Goal: Transaction & Acquisition: Purchase product/service

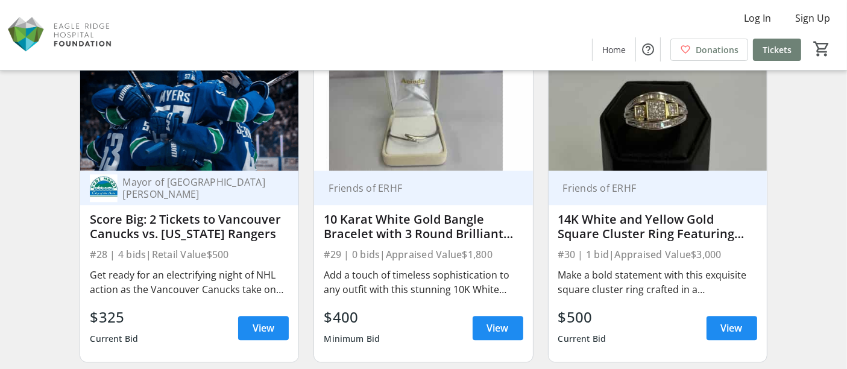
scroll to position [3105, 0]
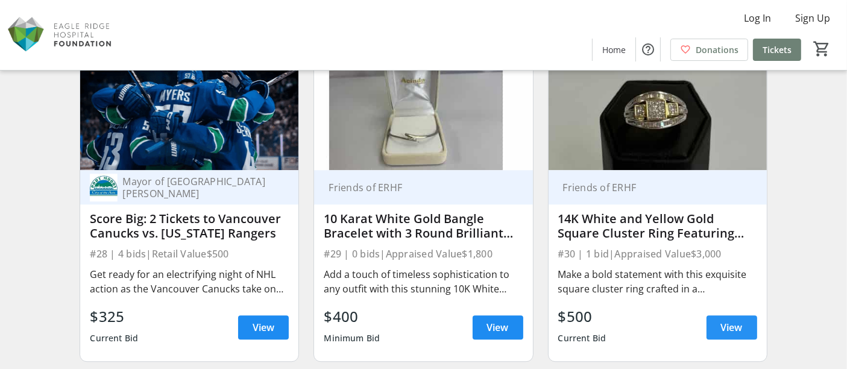
click at [730, 322] on span "View" at bounding box center [732, 327] width 22 height 14
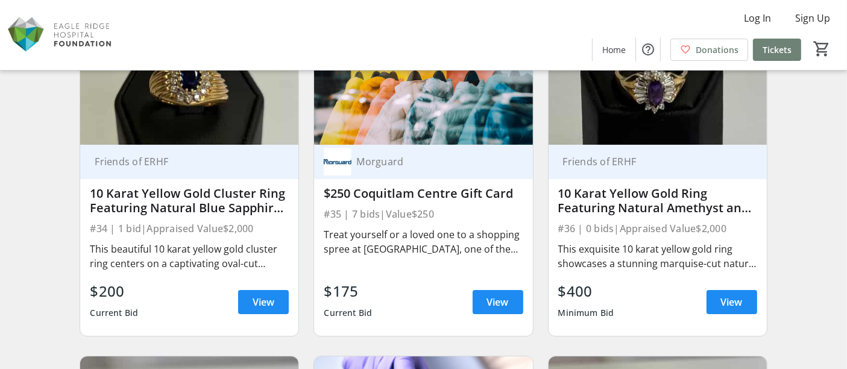
scroll to position [3800, 0]
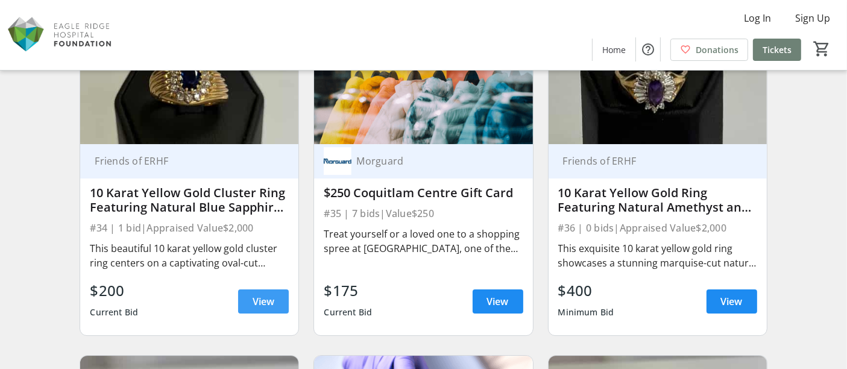
click at [261, 301] on span "View" at bounding box center [264, 301] width 22 height 14
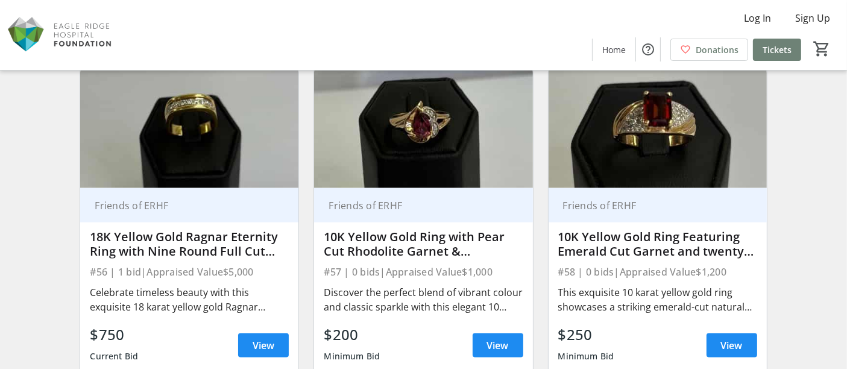
scroll to position [6101, 0]
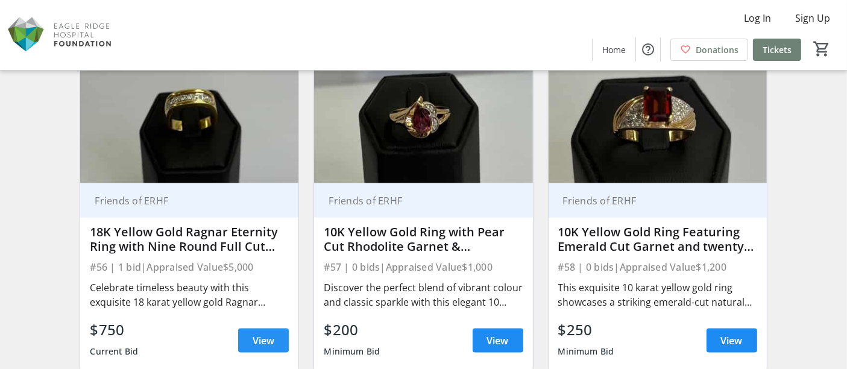
click at [269, 338] on span "View" at bounding box center [264, 340] width 22 height 14
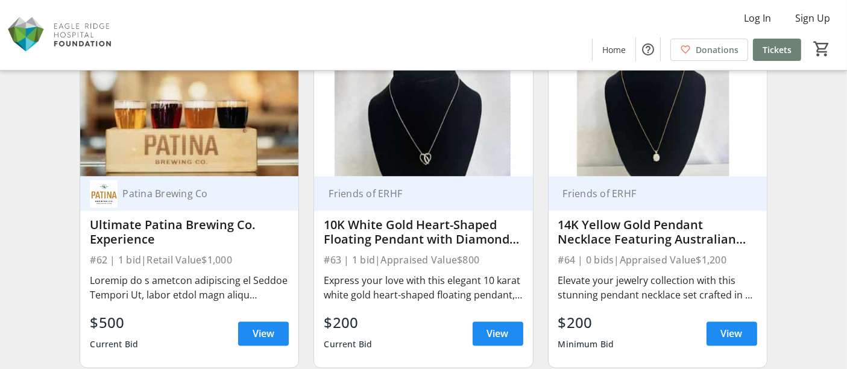
scroll to position [6777, 0]
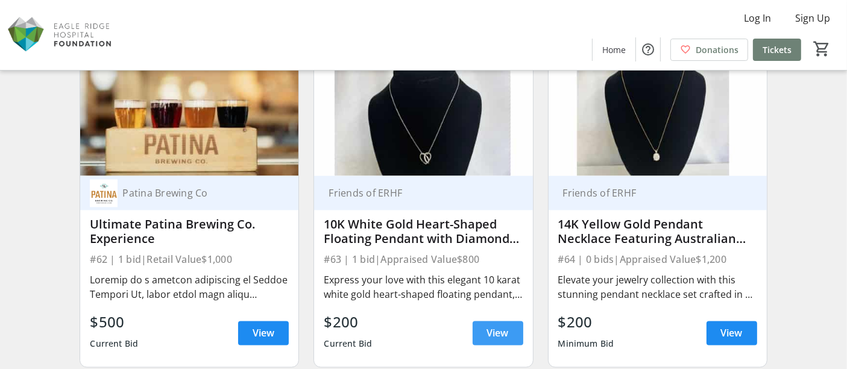
click at [484, 333] on span at bounding box center [498, 333] width 51 height 29
click at [266, 328] on span "View" at bounding box center [264, 333] width 22 height 14
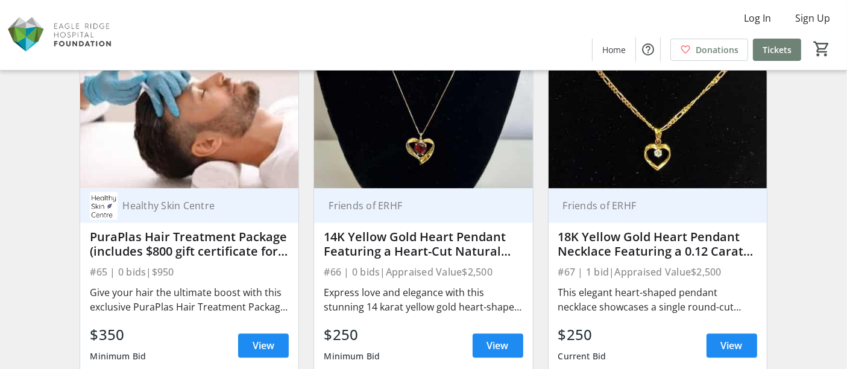
scroll to position [7099, 0]
click at [721, 344] on span "View" at bounding box center [732, 345] width 22 height 14
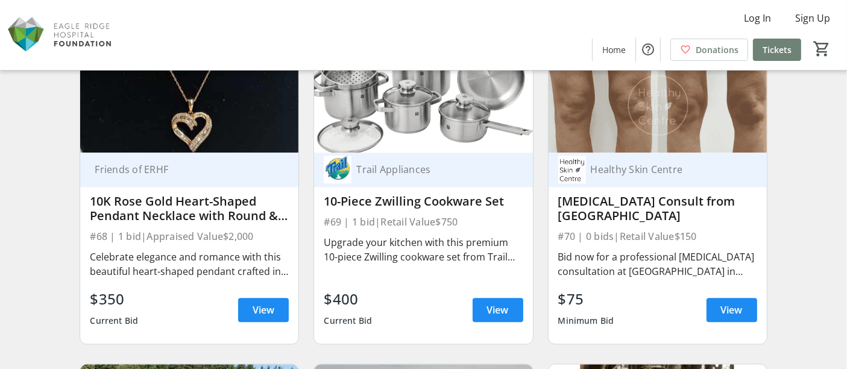
scroll to position [7470, 0]
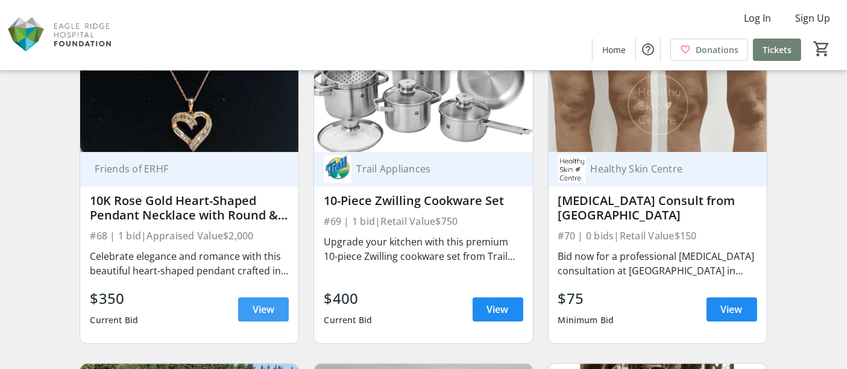
click at [255, 304] on span "View" at bounding box center [264, 309] width 22 height 14
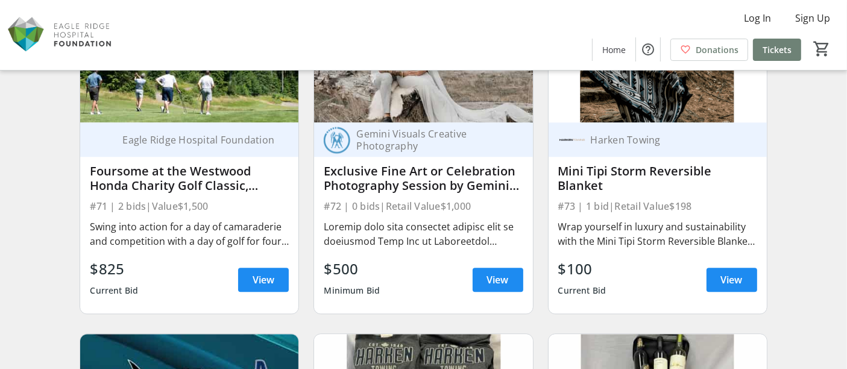
scroll to position [7835, 0]
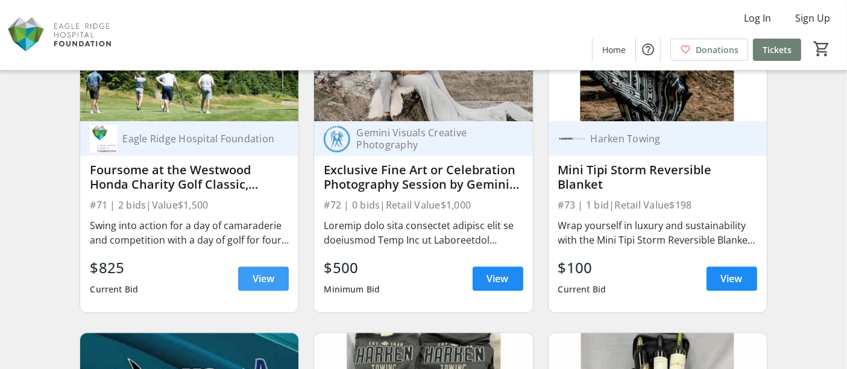
click at [260, 279] on span "View" at bounding box center [264, 278] width 22 height 14
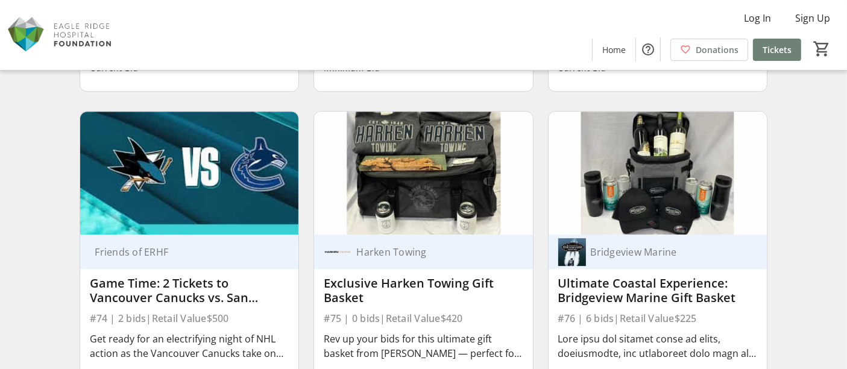
scroll to position [8128, 0]
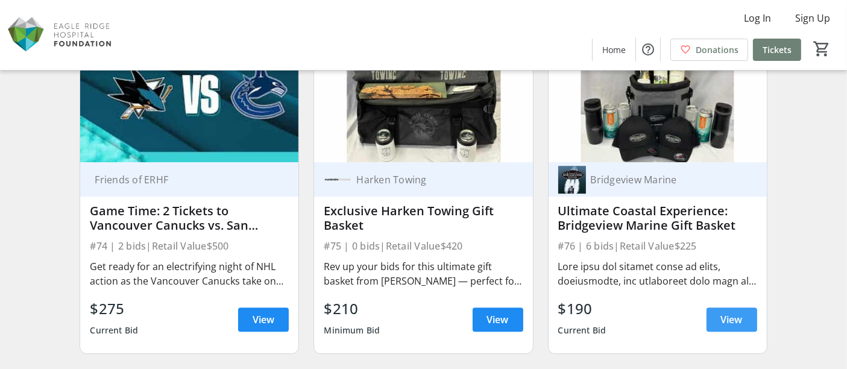
click at [728, 312] on span "View" at bounding box center [732, 319] width 22 height 14
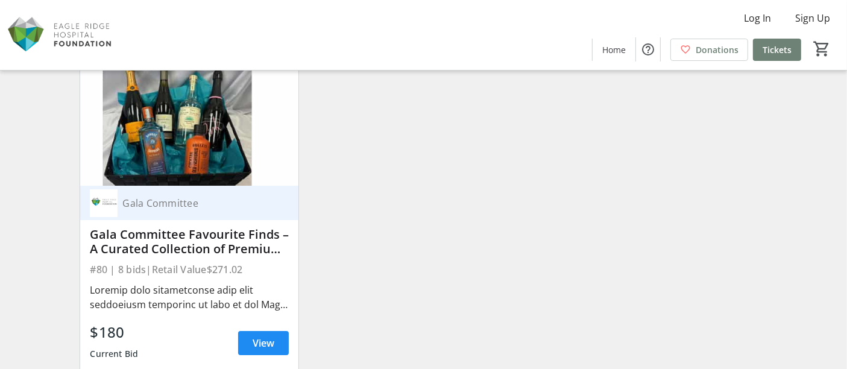
scroll to position [8812, 0]
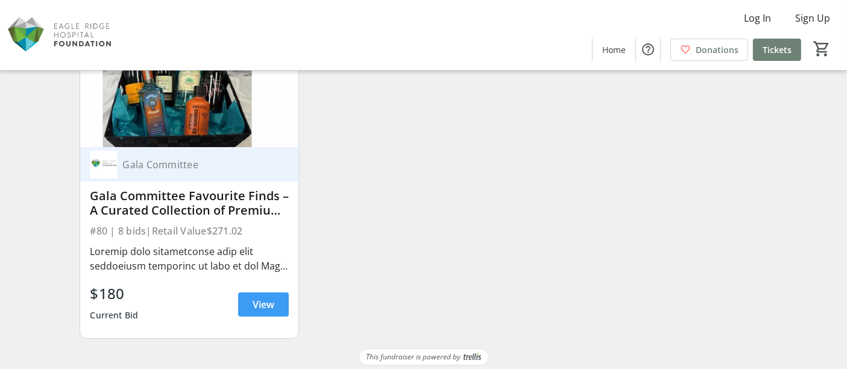
click at [272, 297] on span "View" at bounding box center [264, 304] width 22 height 14
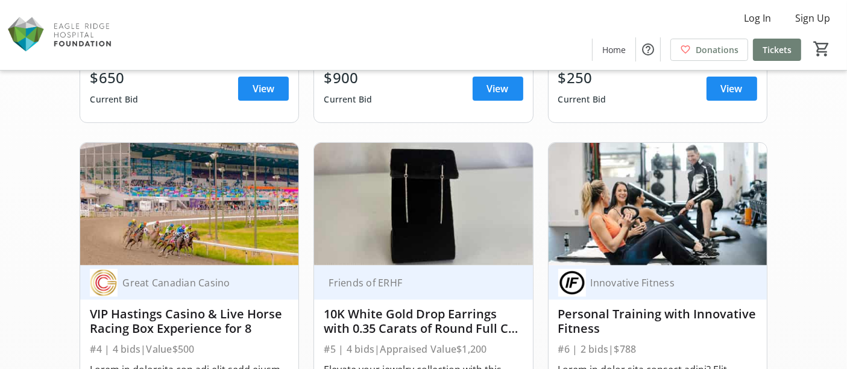
scroll to position [0, 0]
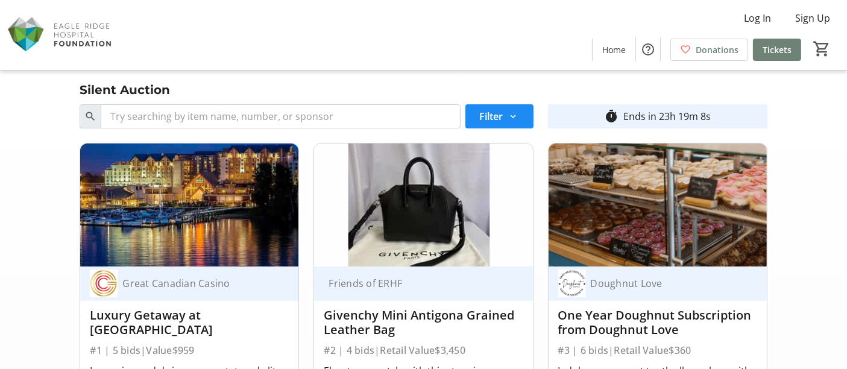
click at [63, 43] on img at bounding box center [60, 35] width 107 height 60
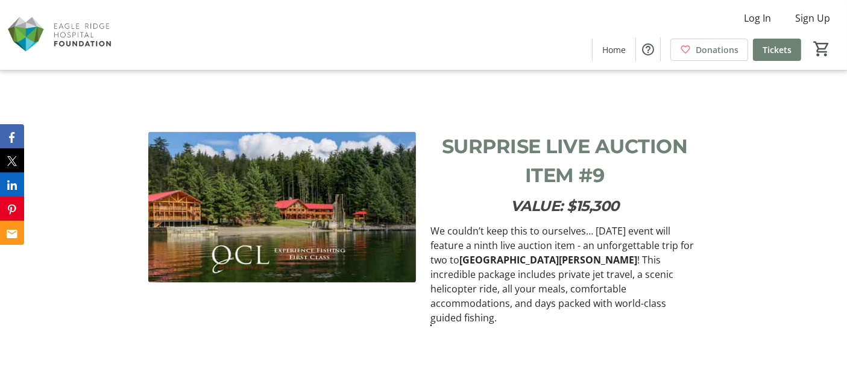
scroll to position [1881, 0]
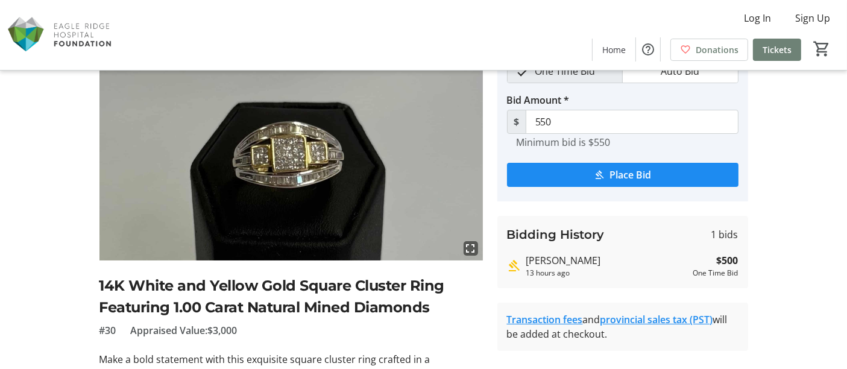
scroll to position [24, 0]
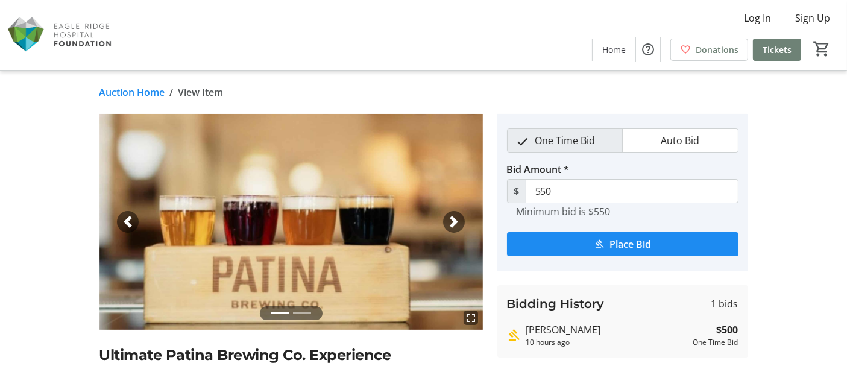
scroll to position [1, 0]
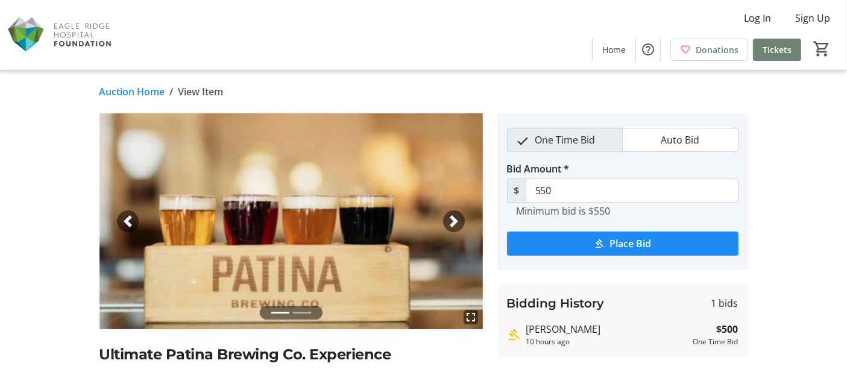
click at [448, 221] on span "button" at bounding box center [454, 221] width 12 height 12
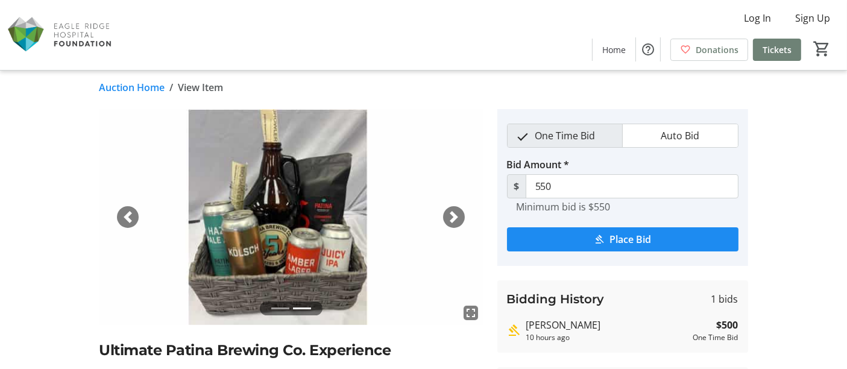
scroll to position [0, 0]
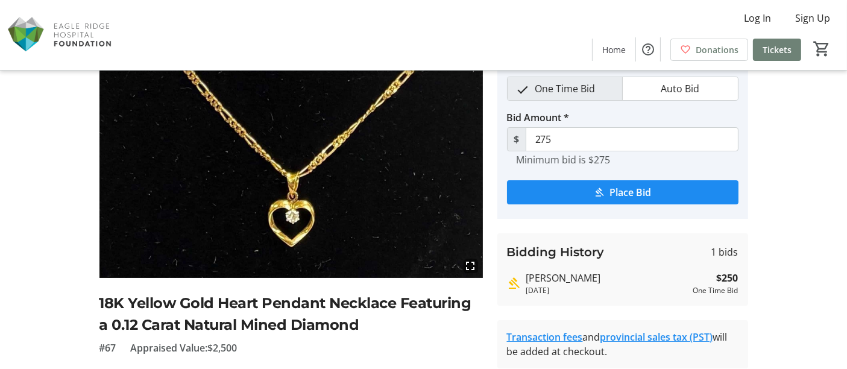
scroll to position [69, 0]
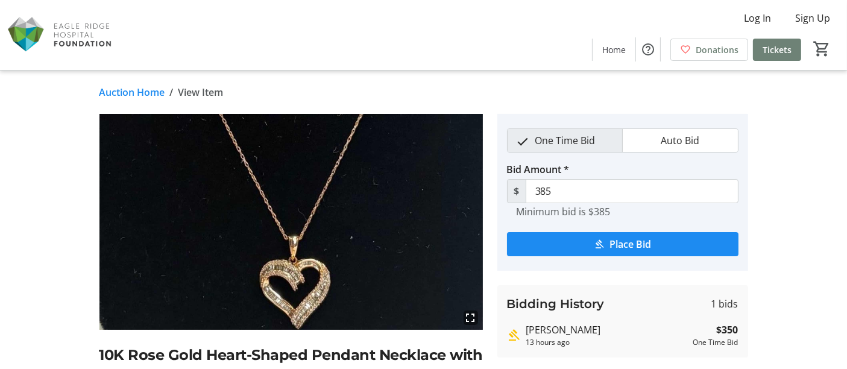
scroll to position [38, 0]
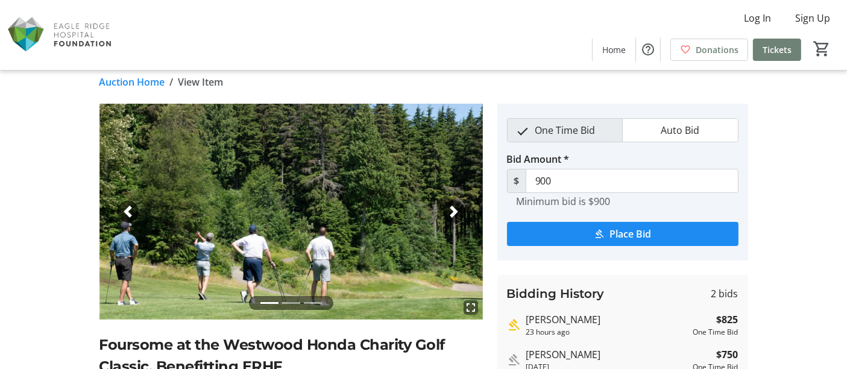
scroll to position [8, 0]
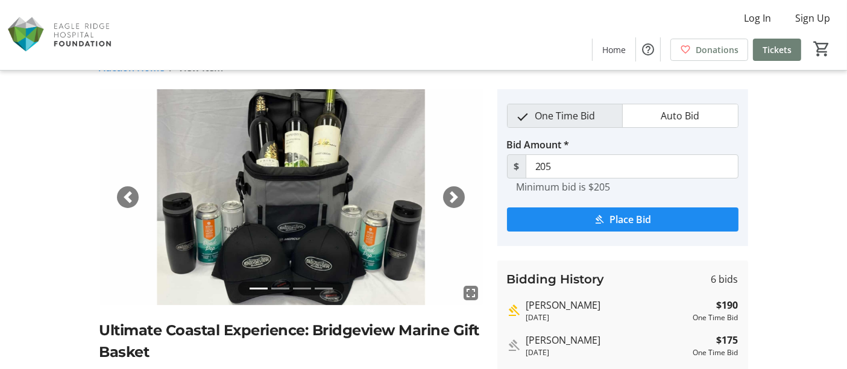
scroll to position [22, 0]
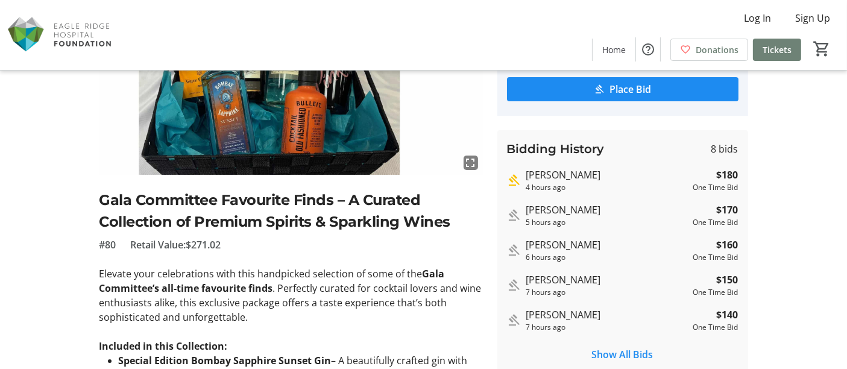
scroll to position [181, 0]
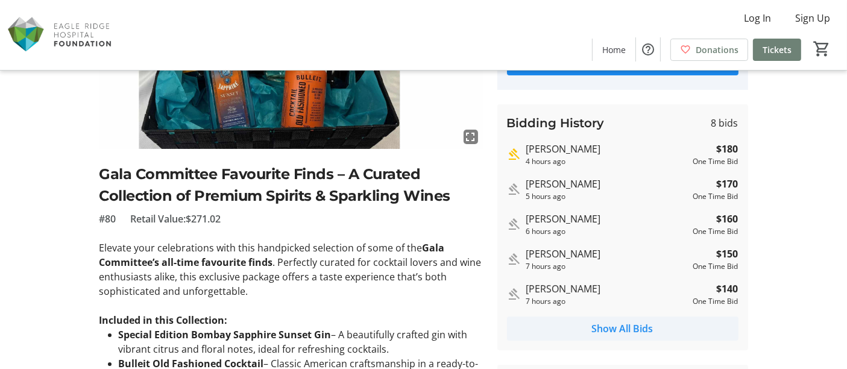
click at [643, 326] on span "Show All Bids" at bounding box center [622, 328] width 61 height 14
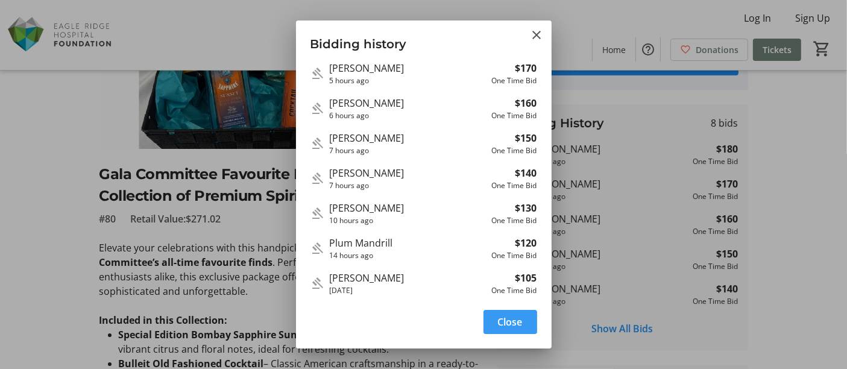
scroll to position [0, 0]
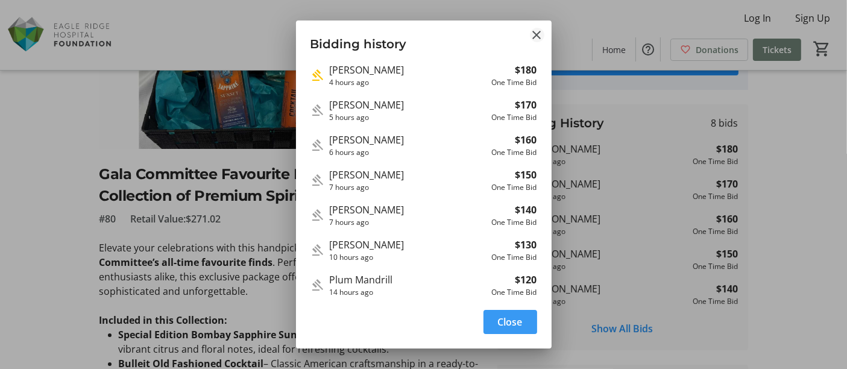
click at [533, 37] on mat-icon "Close" at bounding box center [537, 35] width 14 height 14
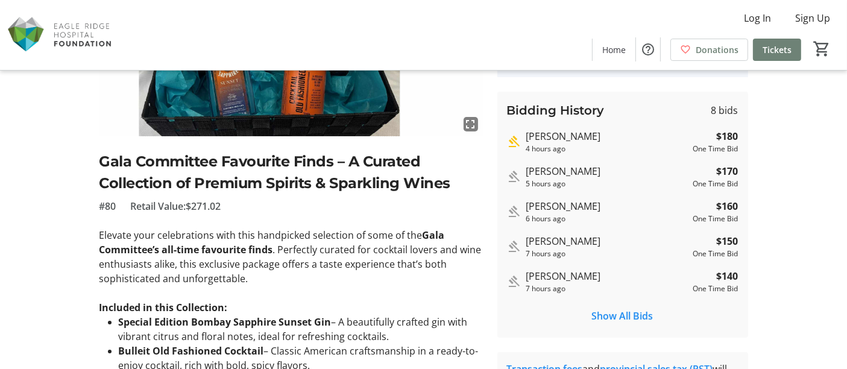
scroll to position [194, 0]
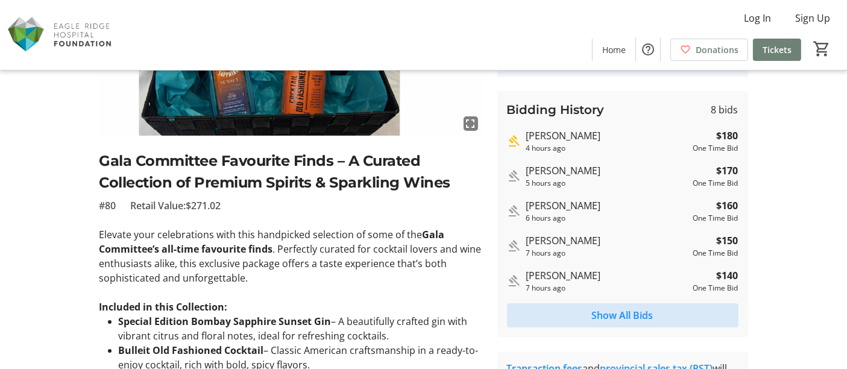
click at [668, 318] on span at bounding box center [622, 315] width 231 height 29
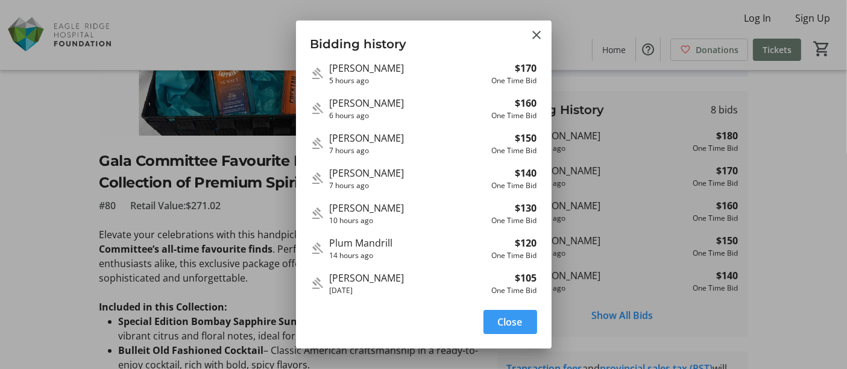
scroll to position [0, 0]
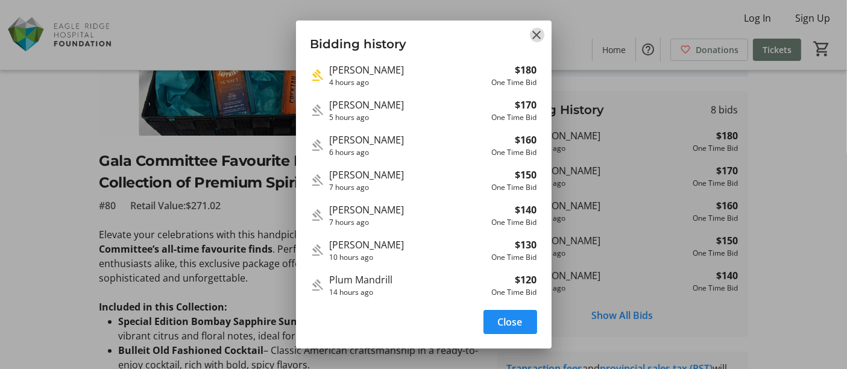
click at [534, 40] on mat-icon "Close" at bounding box center [537, 35] width 14 height 14
